Goal: Task Accomplishment & Management: Manage account settings

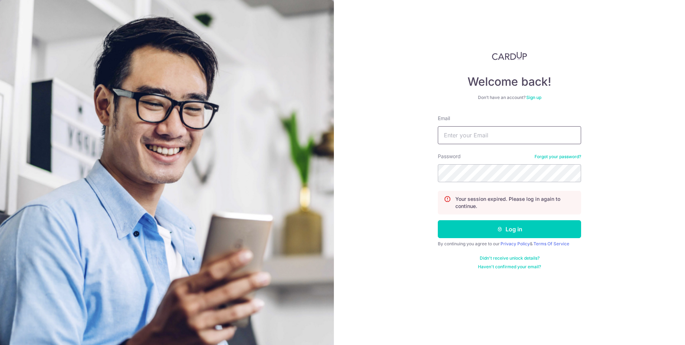
click at [453, 133] on input "Email" at bounding box center [509, 135] width 143 height 18
type input "[PERSON_NAME][EMAIL_ADDRESS][DOMAIN_NAME]"
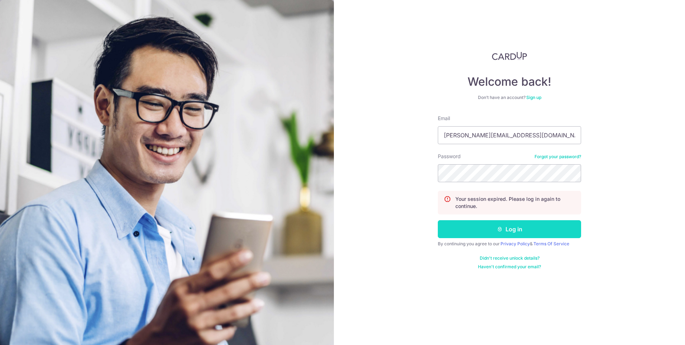
click at [502, 224] on button "Log in" at bounding box center [509, 229] width 143 height 18
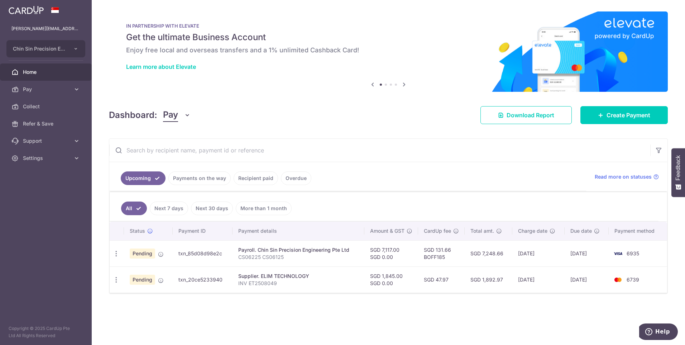
click at [212, 176] on link "Payments on the way" at bounding box center [199, 178] width 62 height 14
